Goal: Task Accomplishment & Management: Use online tool/utility

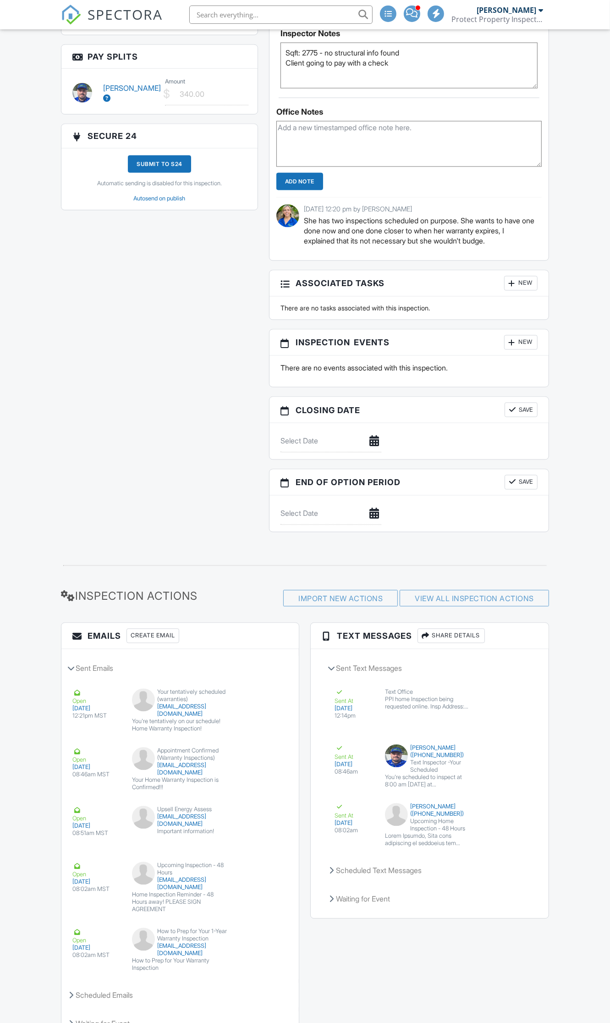
scroll to position [333, 0]
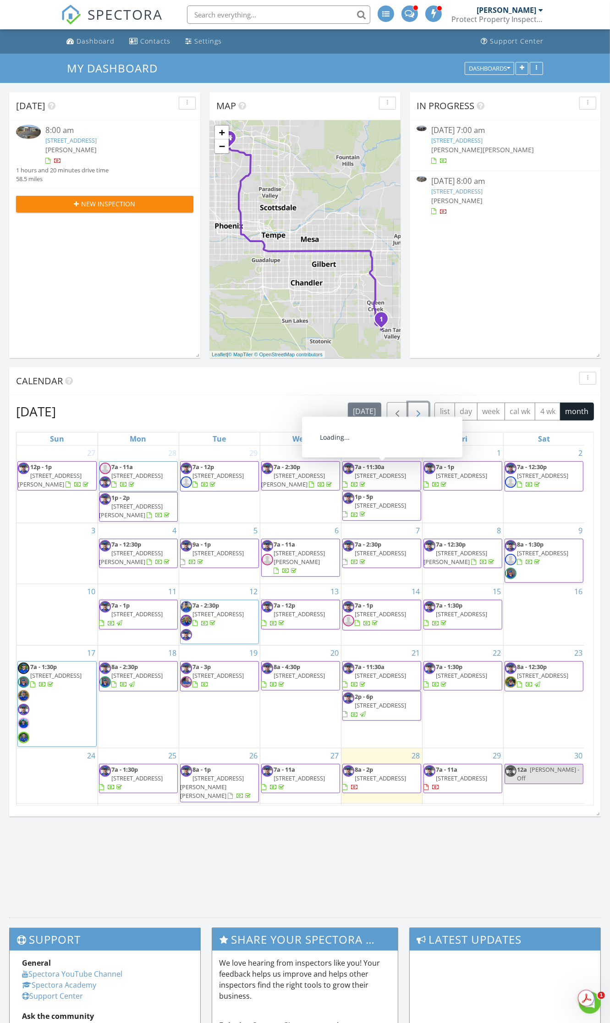
click at [409, 409] on button "button" at bounding box center [419, 411] width 22 height 19
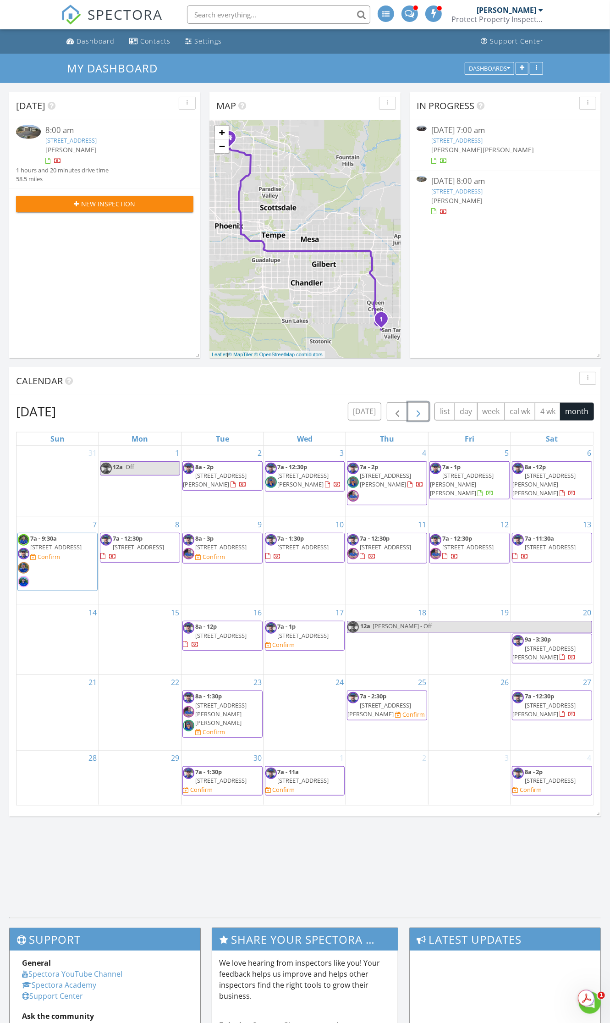
click at [416, 404] on button "button" at bounding box center [419, 411] width 22 height 19
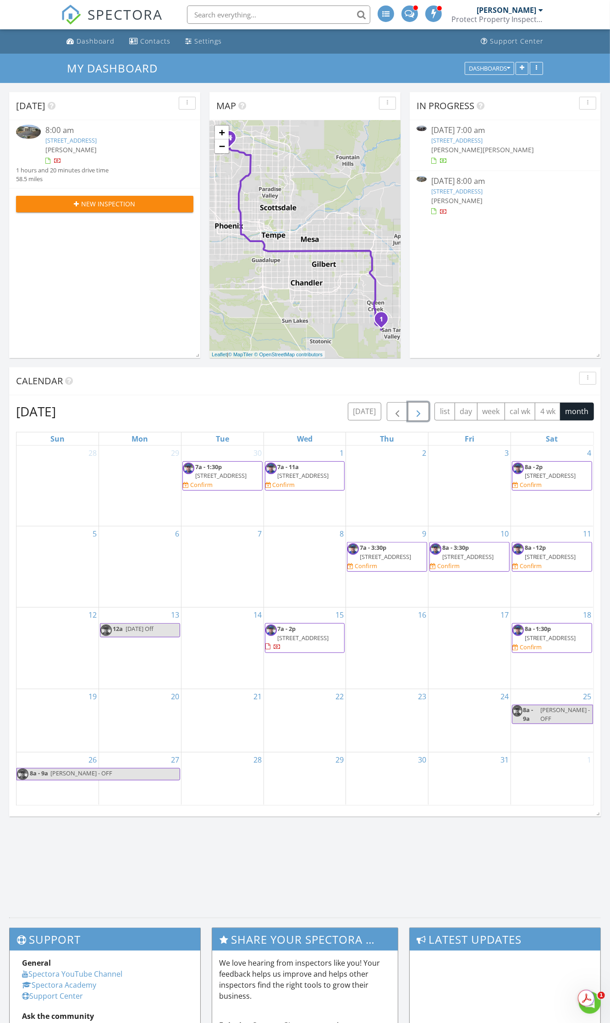
click at [413, 415] on span "button" at bounding box center [418, 411] width 11 height 11
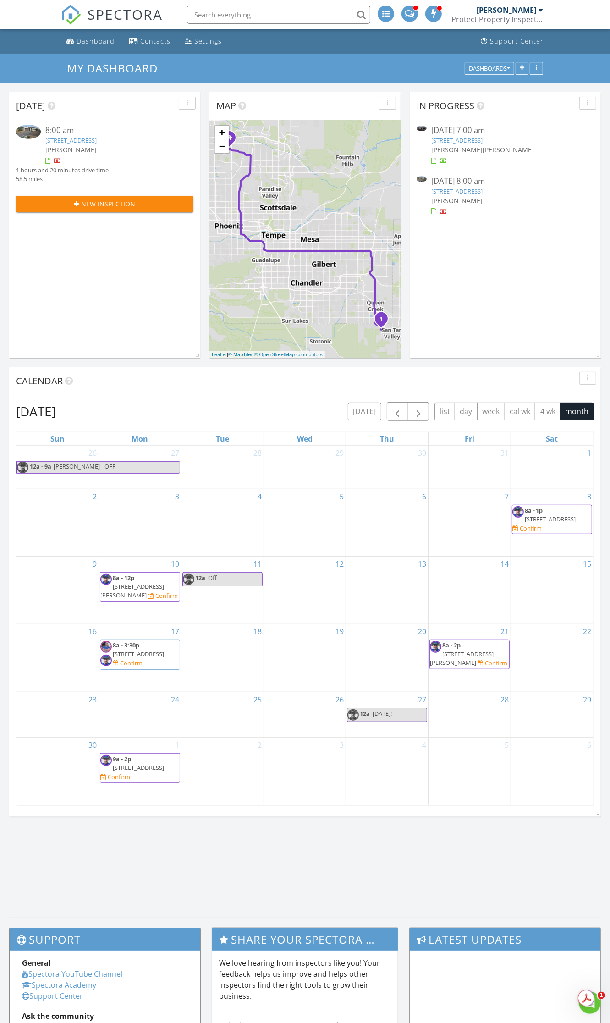
click at [97, 141] on link "34092 N Malpais Hls Trl, Queen Creek, AZ 85144" at bounding box center [70, 140] width 51 height 8
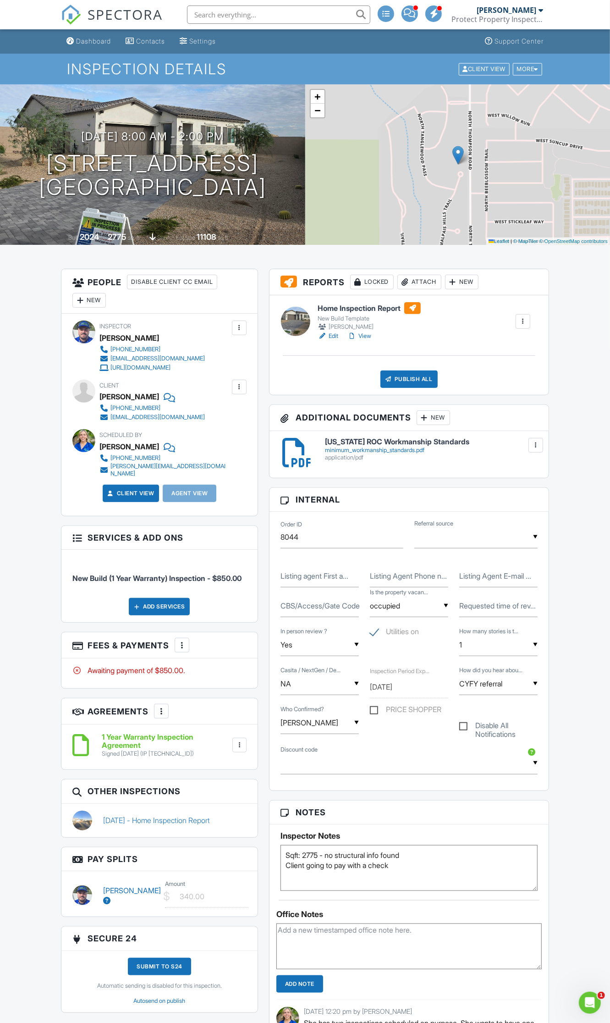
click at [356, 306] on h6 "Home Inspection Report" at bounding box center [369, 308] width 103 height 12
